Goal: Check status: Check status

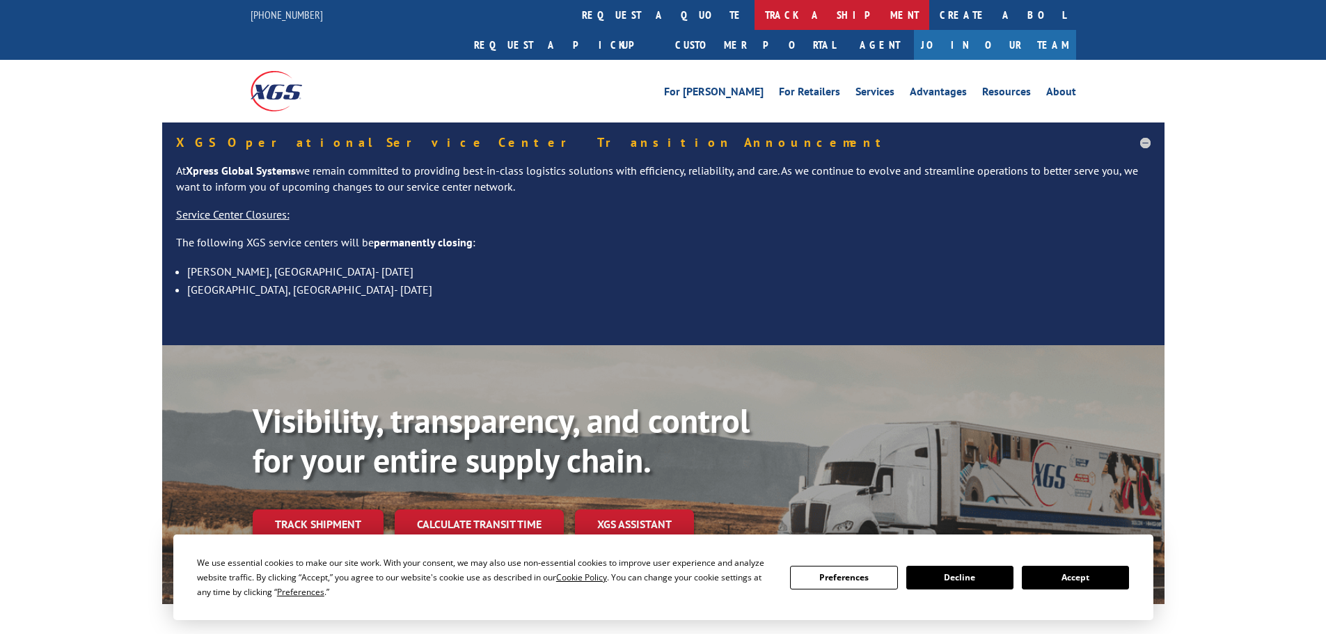
click at [754, 17] on link "track a shipment" at bounding box center [841, 15] width 175 height 30
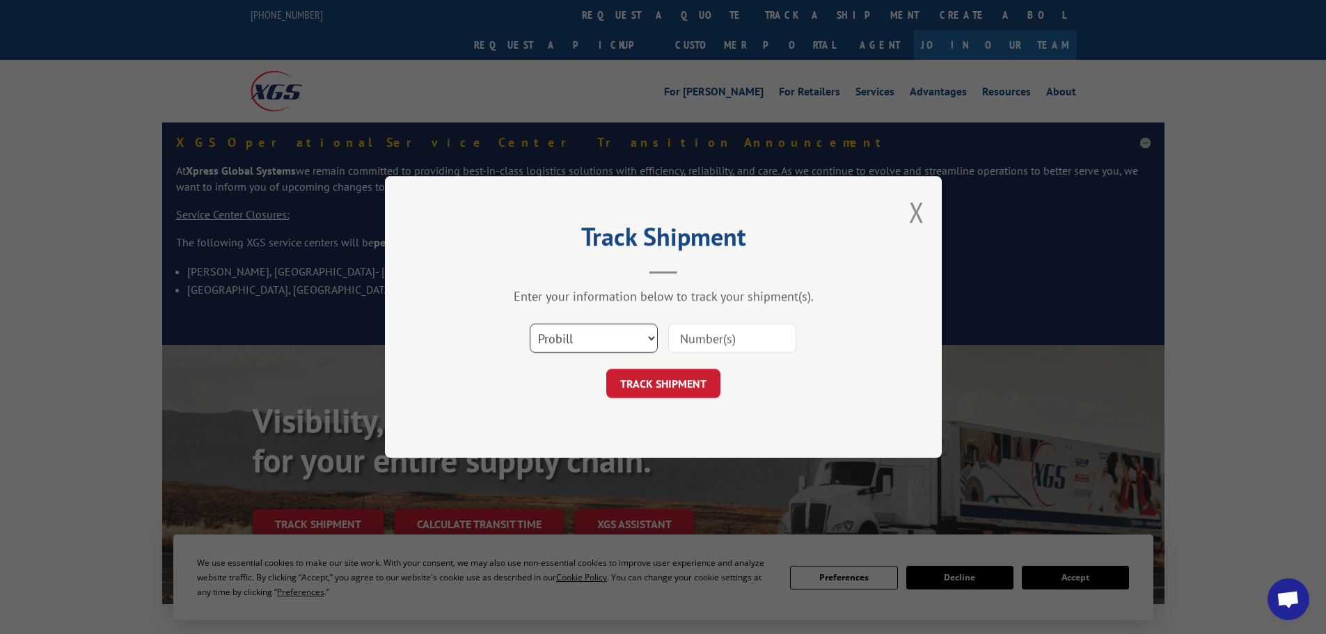
click at [600, 335] on select "Select category... Probill BOL PO" at bounding box center [594, 338] width 128 height 29
select select "po"
click at [530, 324] on select "Select category... Probill BOL PO" at bounding box center [594, 338] width 128 height 29
paste input "02528384"
type input "02528384"
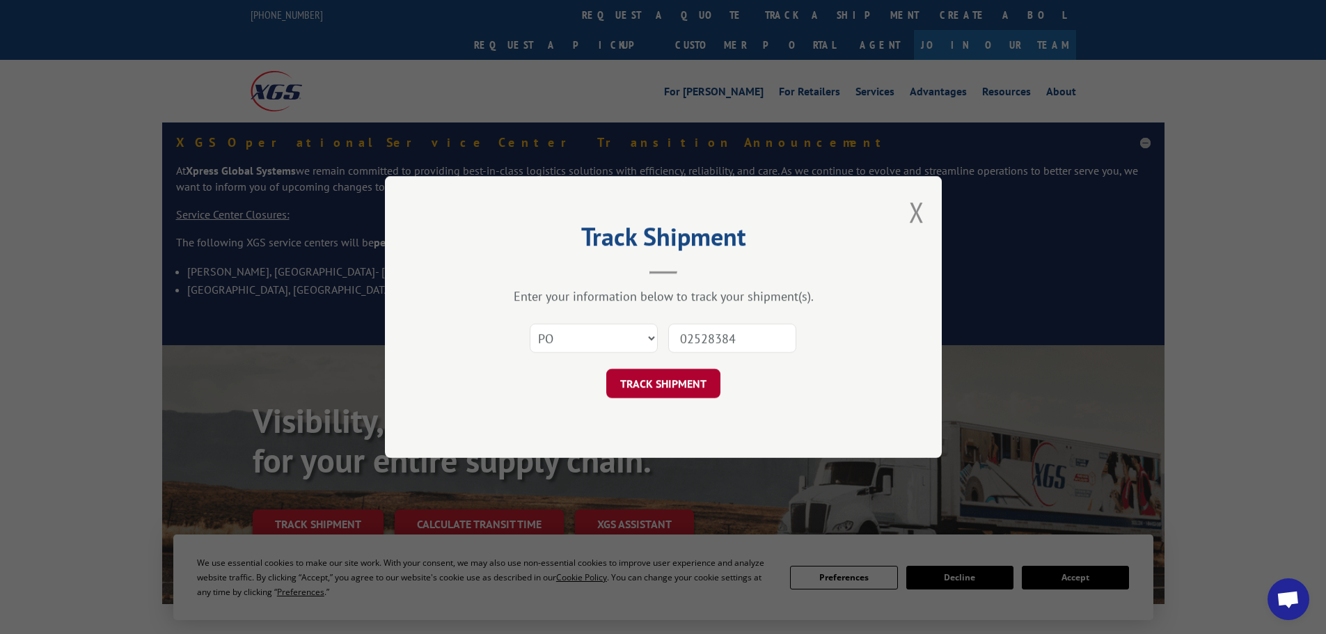
click at [674, 387] on button "TRACK SHIPMENT" at bounding box center [663, 383] width 114 height 29
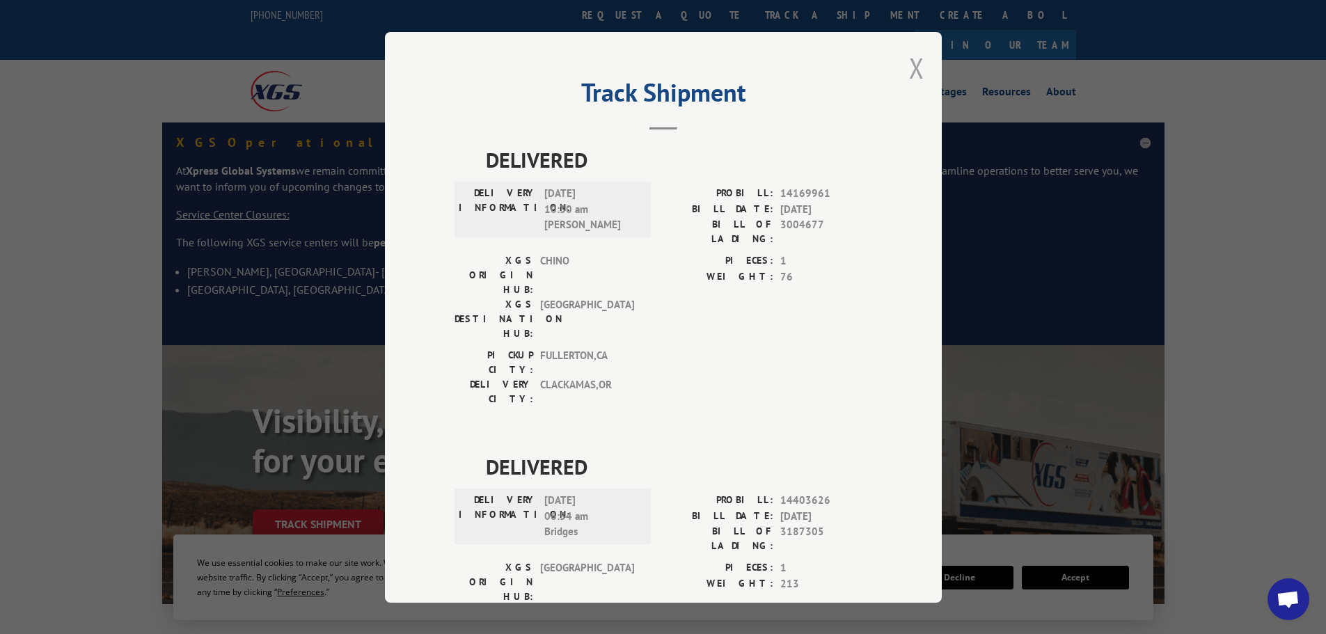
click at [909, 67] on button "Close modal" at bounding box center [916, 67] width 15 height 37
